Goal: Information Seeking & Learning: Learn about a topic

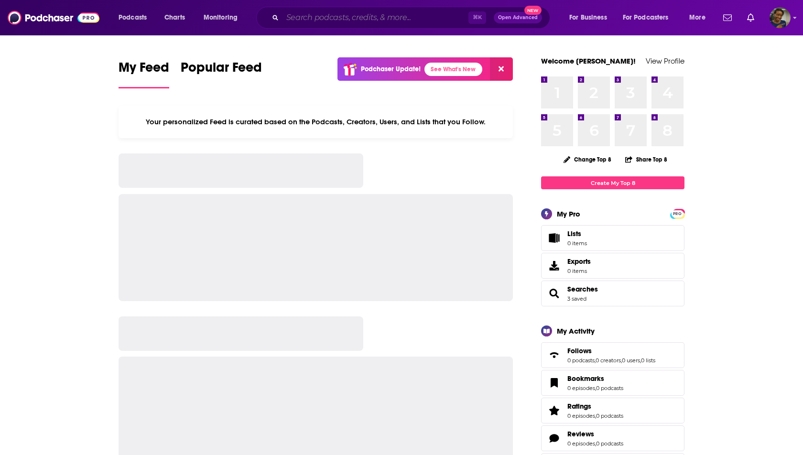
click at [367, 19] on input "Search podcasts, credits, & more..." at bounding box center [375, 17] width 186 height 15
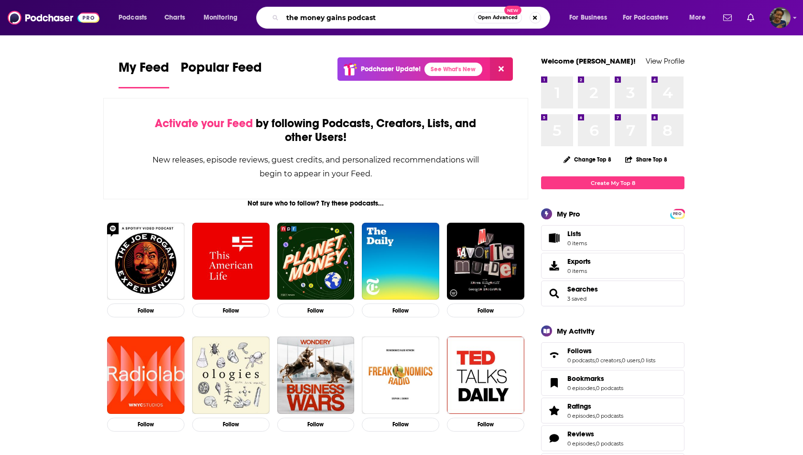
type input "the money gains podcast"
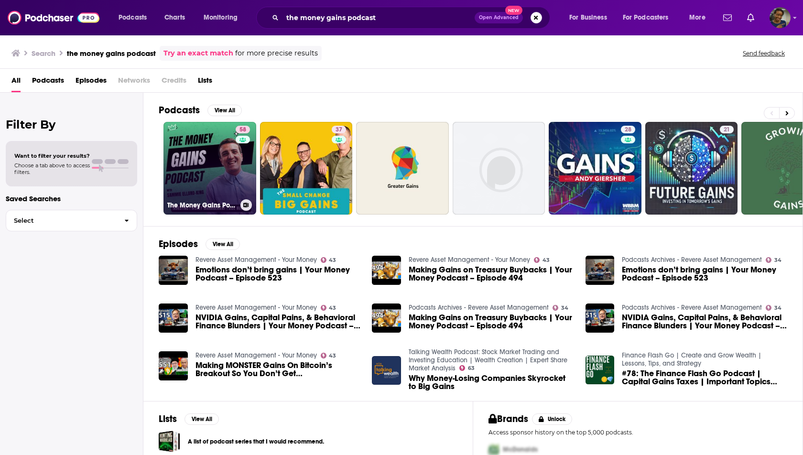
click at [213, 167] on link "58 The Money Gains Podcast" at bounding box center [209, 168] width 93 height 93
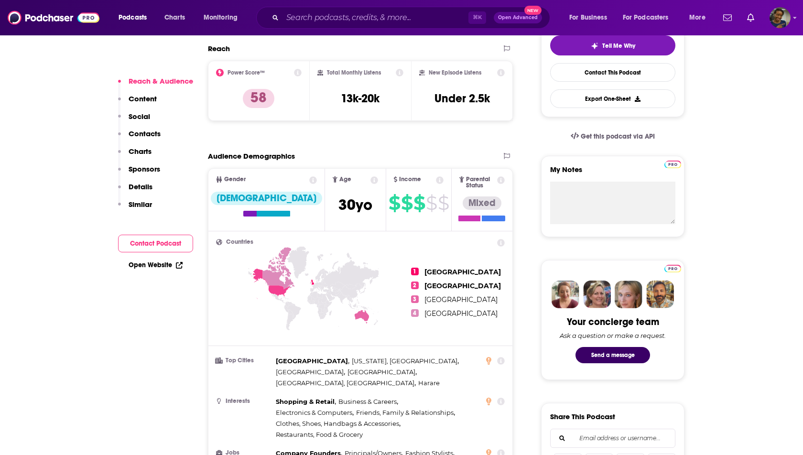
scroll to position [225, 0]
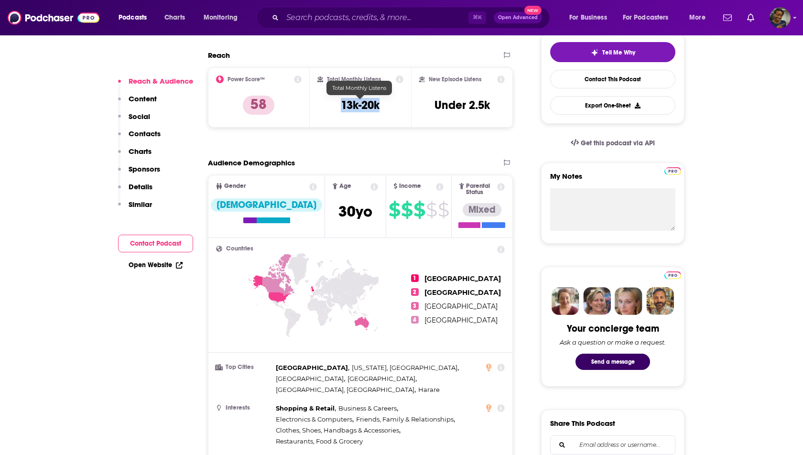
drag, startPoint x: 382, startPoint y: 105, endPoint x: 343, endPoint y: 103, distance: 39.7
click at [343, 103] on div "Total Monthly Listens 13k-20k" at bounding box center [360, 98] width 86 height 44
copy h3 "13k-20k"
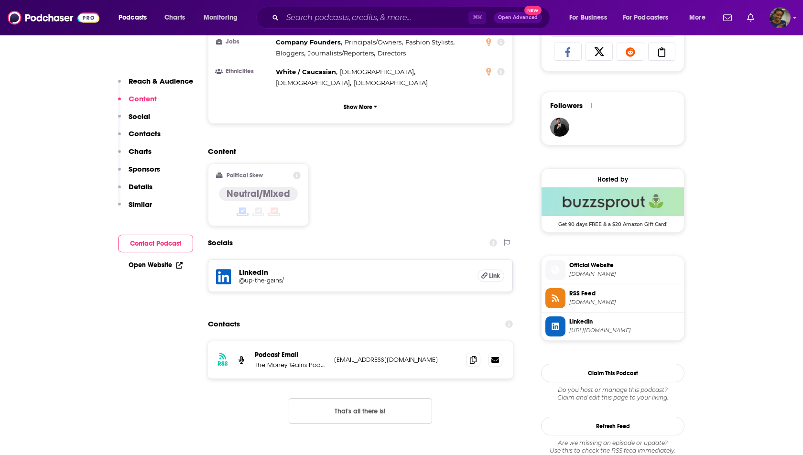
scroll to position [648, 0]
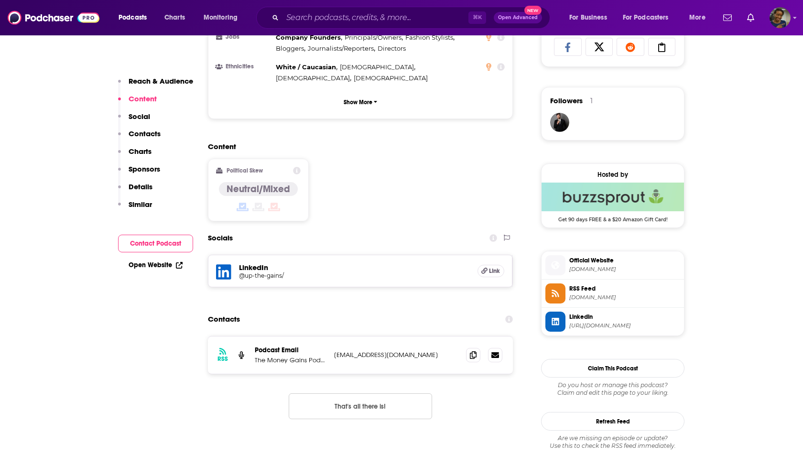
click at [259, 263] on h5 "LinkedIn" at bounding box center [354, 267] width 231 height 9
click at [259, 272] on h5 "@up-the-gains/" at bounding box center [315, 275] width 153 height 7
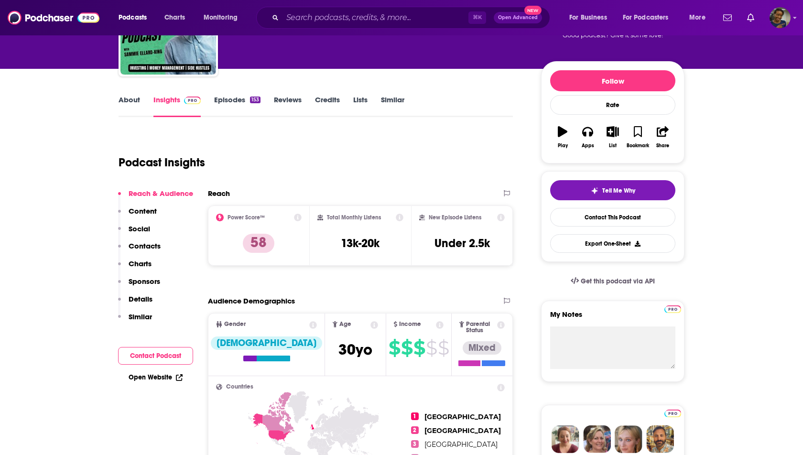
scroll to position [0, 0]
